Goal: Check status: Check status

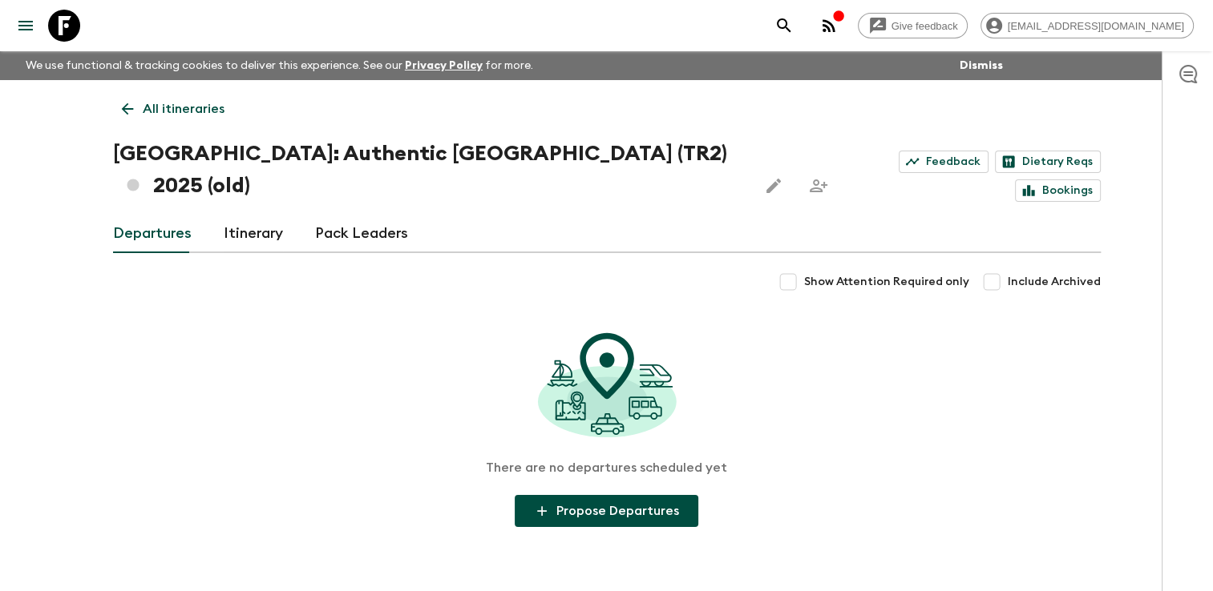
click at [125, 104] on icon at bounding box center [127, 109] width 12 height 12
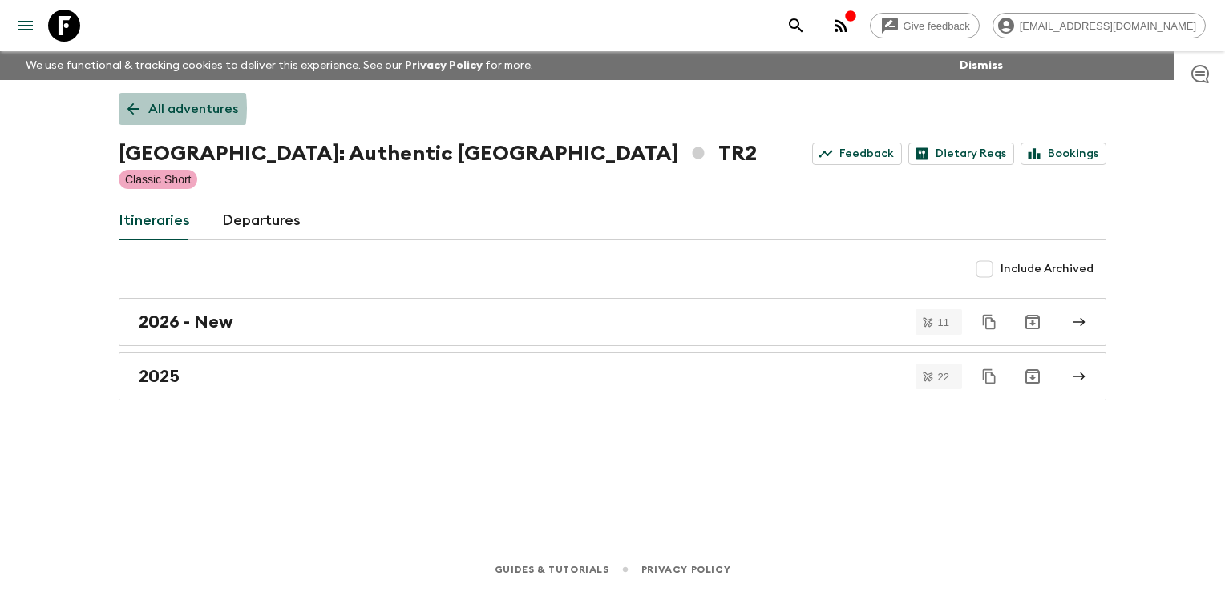
click at [131, 108] on icon at bounding box center [133, 109] width 12 height 12
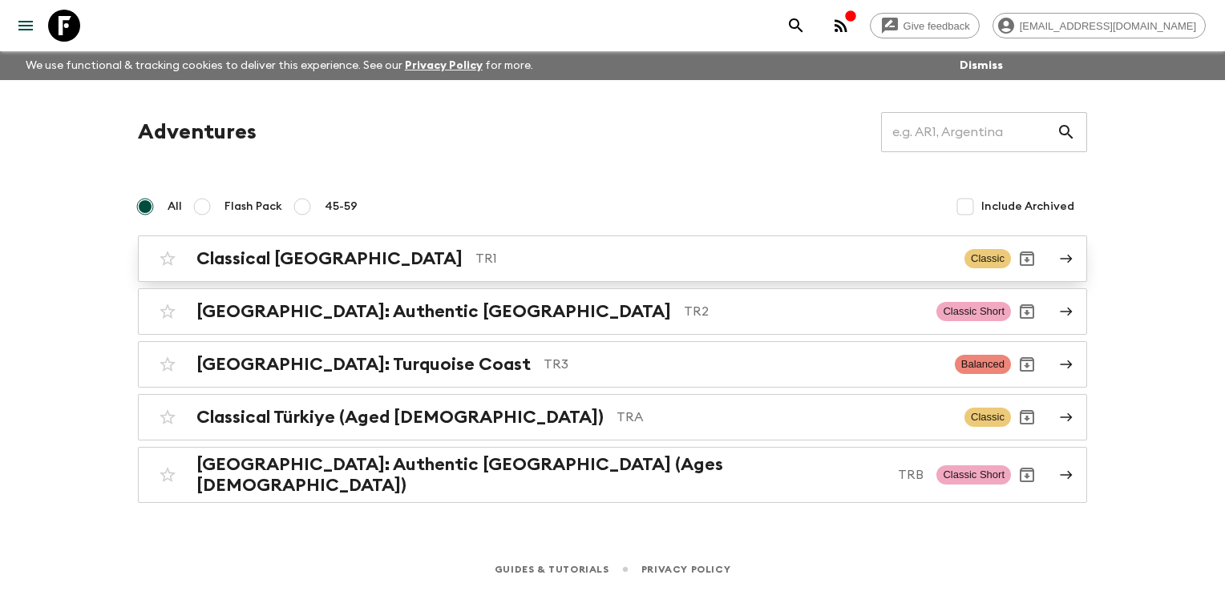
click at [240, 260] on h2 "Classical [GEOGRAPHIC_DATA]" at bounding box center [329, 258] width 266 height 21
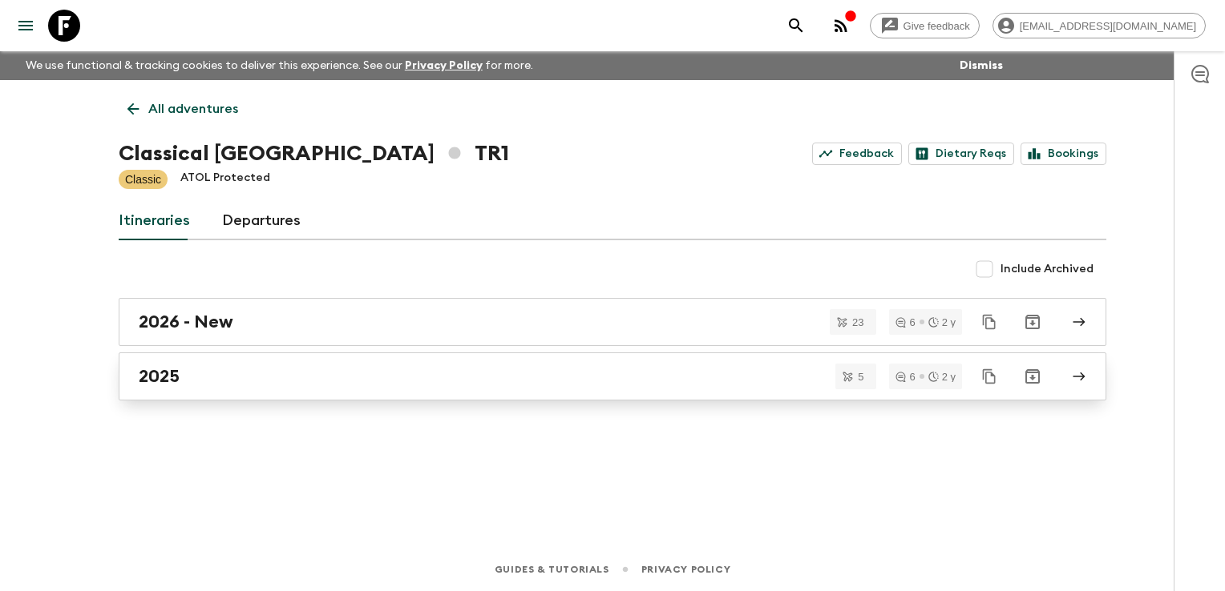
click at [208, 371] on div "2025" at bounding box center [597, 376] width 917 height 21
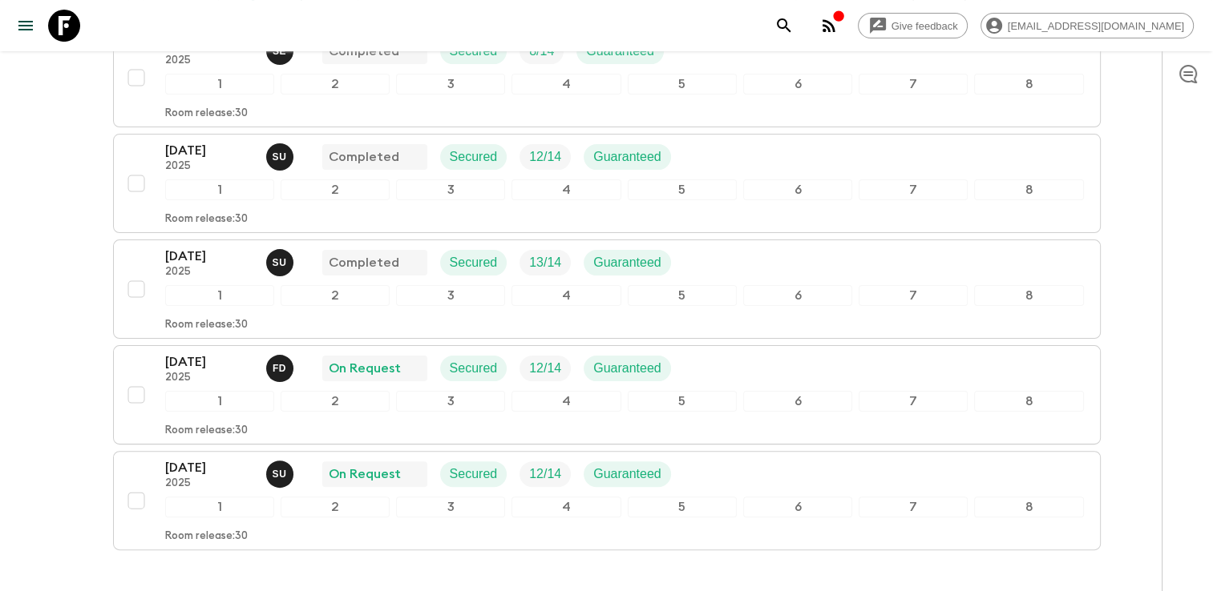
scroll to position [414, 0]
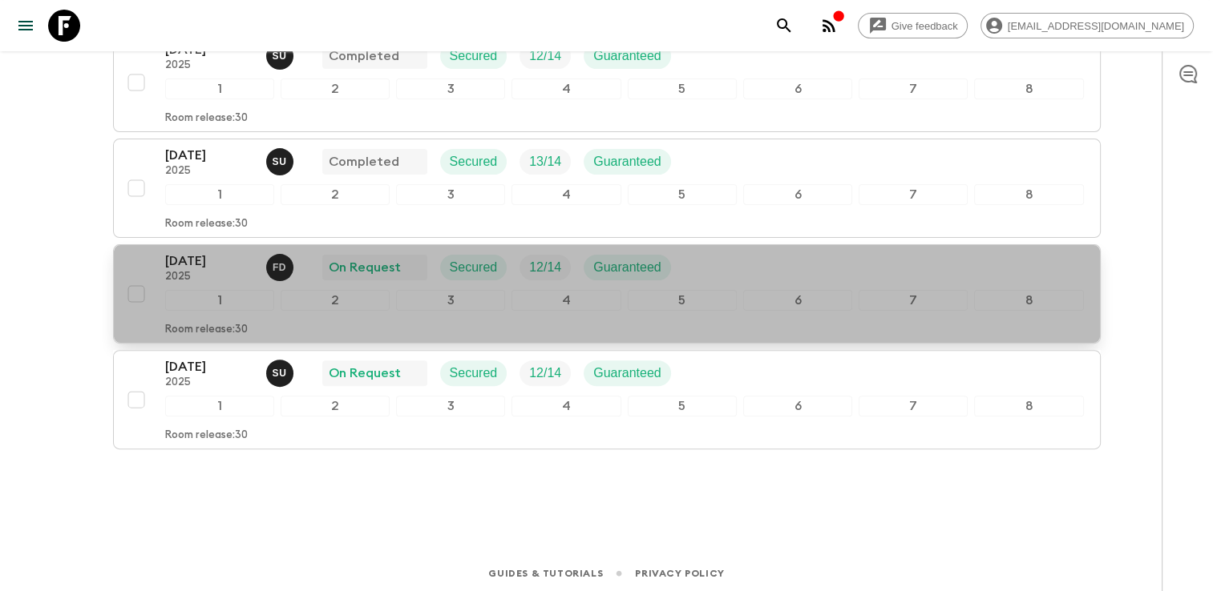
click at [403, 292] on div "3" at bounding box center [450, 300] width 109 height 21
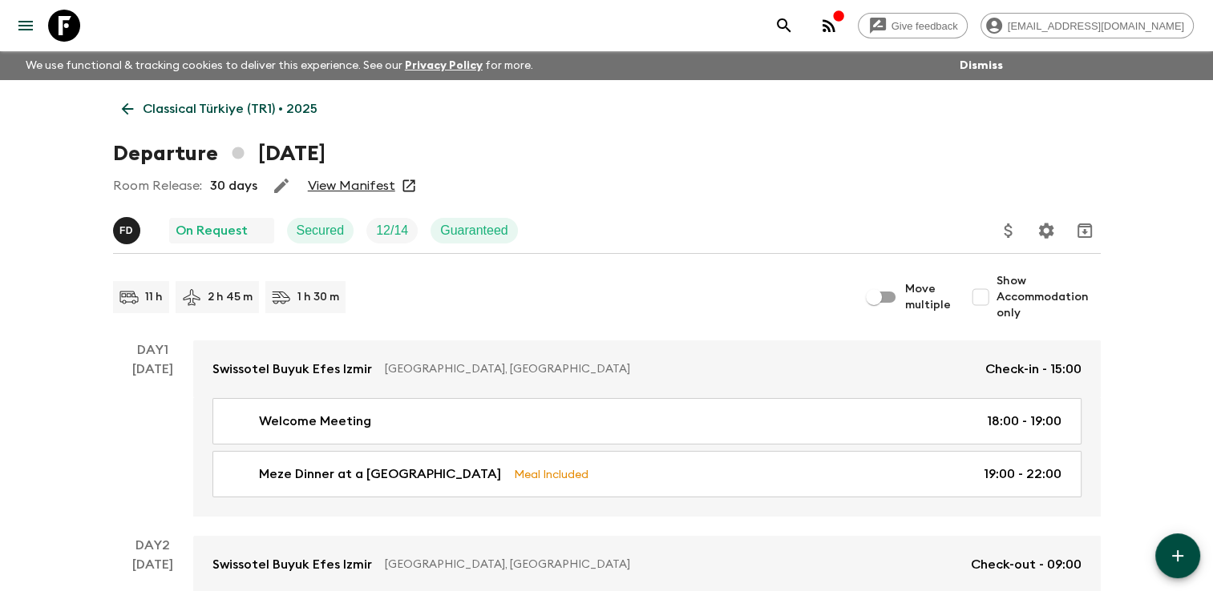
click at [369, 186] on link "View Manifest" at bounding box center [351, 186] width 87 height 16
